Goal: Task Accomplishment & Management: Manage account settings

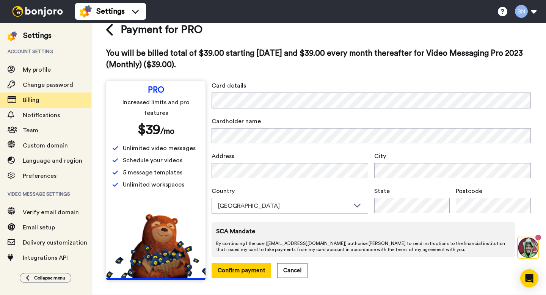
click at [42, 9] on img at bounding box center [37, 11] width 57 height 11
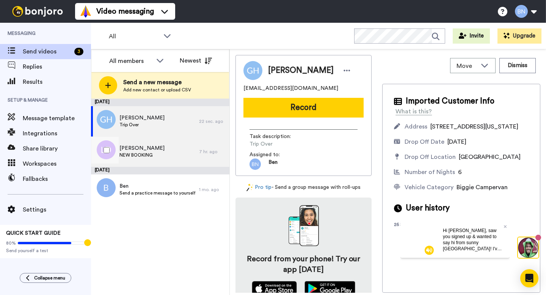
click at [172, 148] on div "Laura DARMODY NEW BOOKING" at bounding box center [145, 151] width 108 height 30
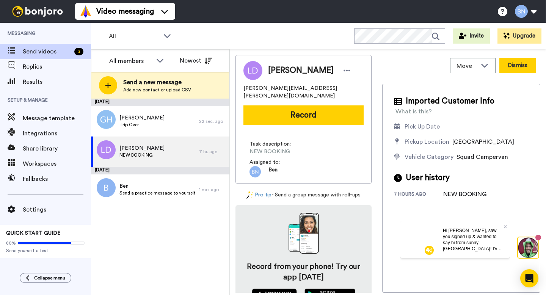
click at [510, 62] on button "Dismiss" at bounding box center [517, 65] width 36 height 15
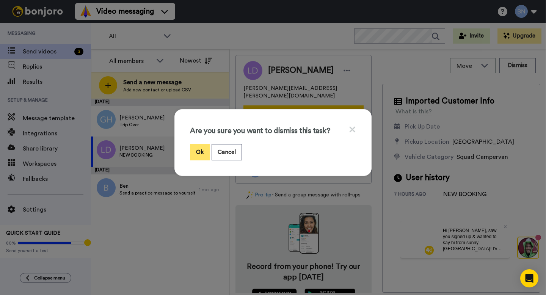
click at [200, 155] on button "Ok" at bounding box center [200, 152] width 20 height 16
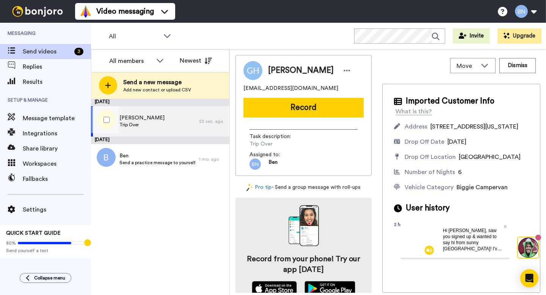
click at [164, 120] on span "GREGG CARL HARTWELL" at bounding box center [141, 118] width 45 height 8
click at [505, 225] on icon at bounding box center [505, 226] width 3 height 5
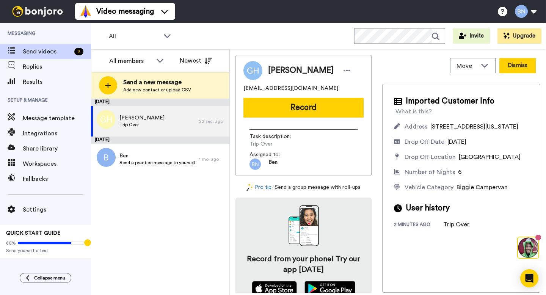
click at [511, 69] on button "Dismiss" at bounding box center [517, 65] width 36 height 15
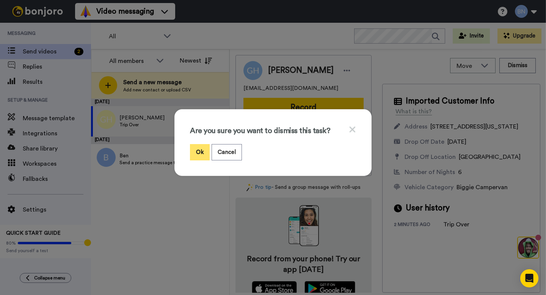
click at [199, 152] on button "Ok" at bounding box center [200, 152] width 20 height 16
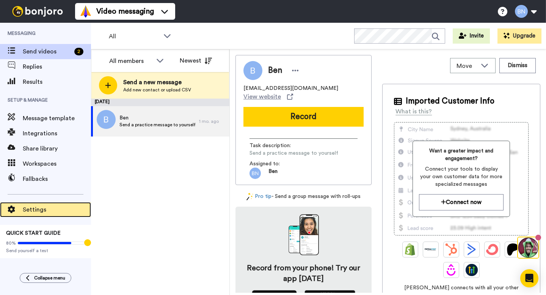
click at [35, 210] on span "Settings" at bounding box center [57, 209] width 68 height 9
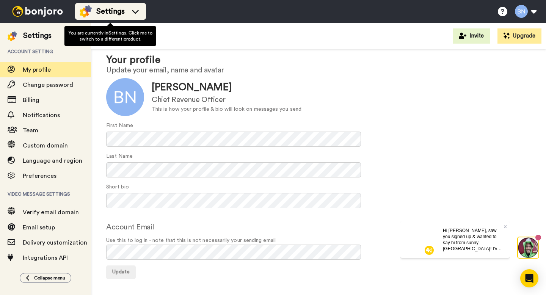
click at [105, 15] on span "Settings" at bounding box center [110, 11] width 28 height 11
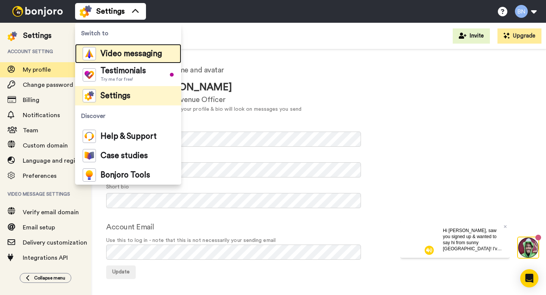
click at [119, 56] on span "Video messaging" at bounding box center [130, 54] width 61 height 8
